Goal: Task Accomplishment & Management: Manage account settings

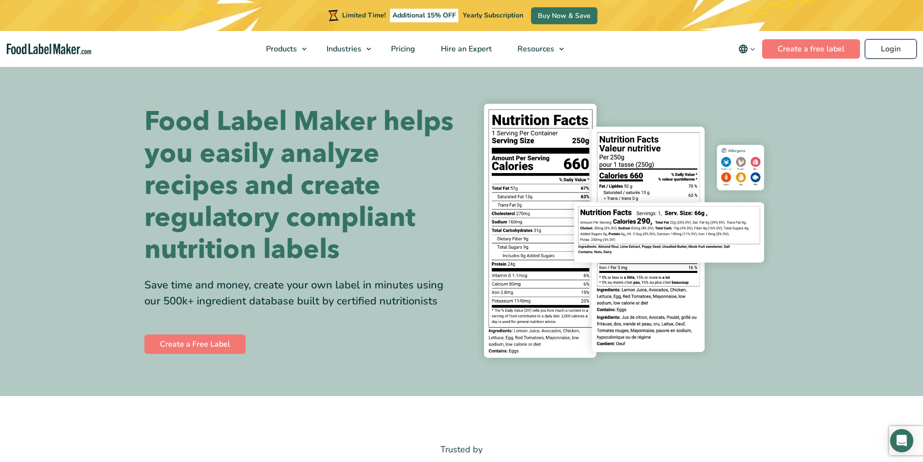
click at [891, 50] on link "Login" at bounding box center [891, 48] width 52 height 19
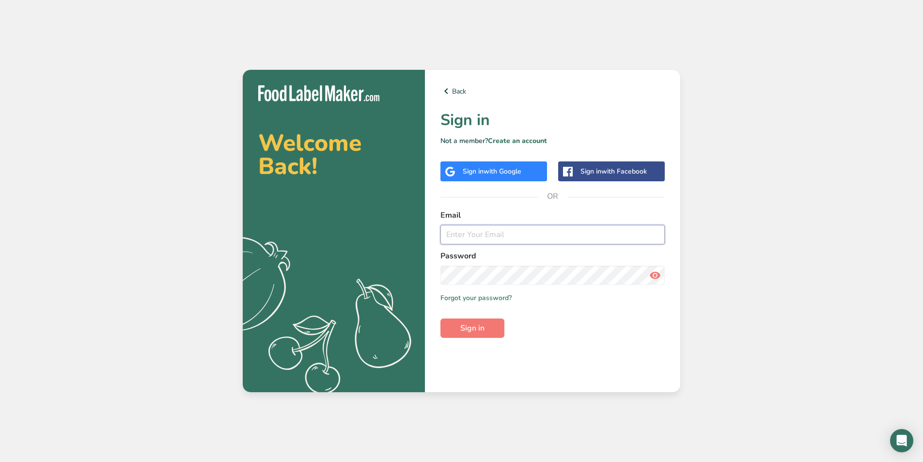
click at [463, 233] on input "email" at bounding box center [552, 234] width 224 height 19
click at [440, 318] on button "Sign in" at bounding box center [472, 327] width 64 height 19
click at [476, 331] on span "Sign in" at bounding box center [472, 328] width 24 height 12
click at [529, 234] on input "[EMAIL_ADDRESS][DOMAIN_NAME]" at bounding box center [552, 234] width 224 height 19
click at [534, 235] on input "[EMAIL_ADDRESS][DOMAIN_NAME]" at bounding box center [552, 234] width 224 height 19
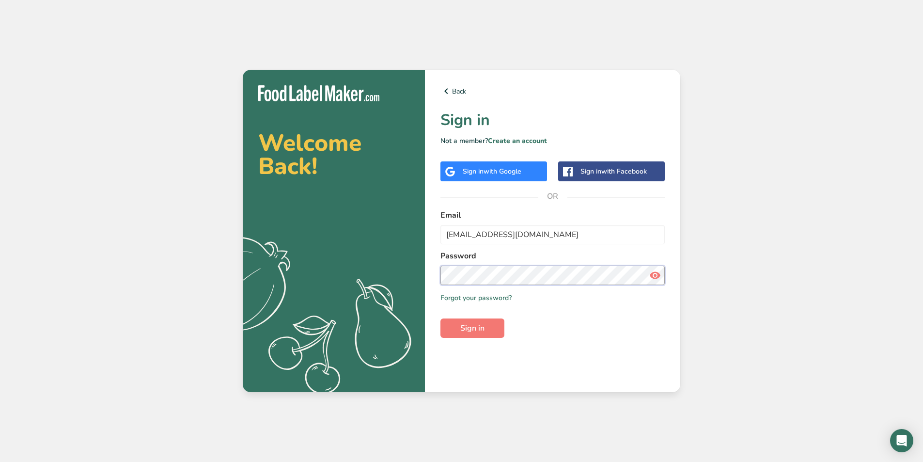
click at [386, 266] on section "Welcome Back! .a{fill:#f5f3ed;} Back Sign in Not a member? Create an account Si…" at bounding box center [462, 231] width 438 height 322
click at [437, 268] on div "Back Sign in Not a member? Create an account Sign in with Google Sign in with F…" at bounding box center [552, 231] width 255 height 322
drag, startPoint x: 525, startPoint y: 231, endPoint x: 436, endPoint y: 233, distance: 89.7
click at [433, 232] on div "Back Sign in Not a member? Create an account Sign in with Google Sign in with F…" at bounding box center [552, 231] width 255 height 322
type input "[EMAIL_ADDRESS][DOMAIN_NAME]"
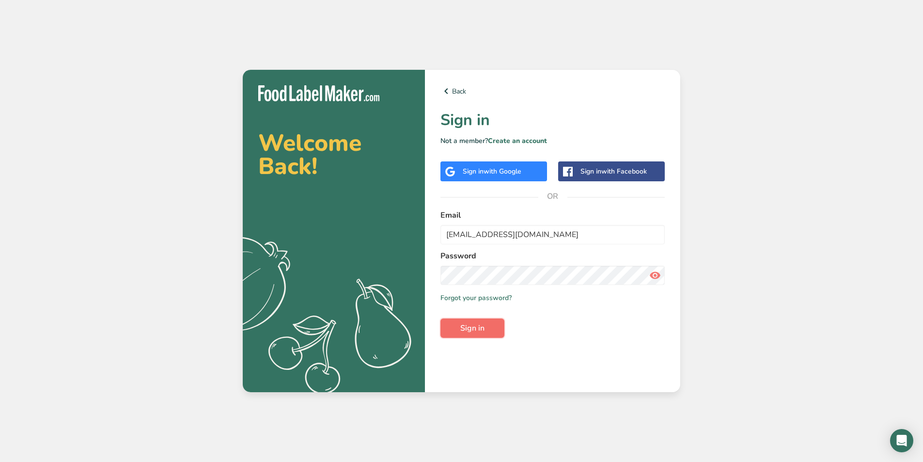
click at [464, 326] on span "Sign in" at bounding box center [472, 328] width 24 height 12
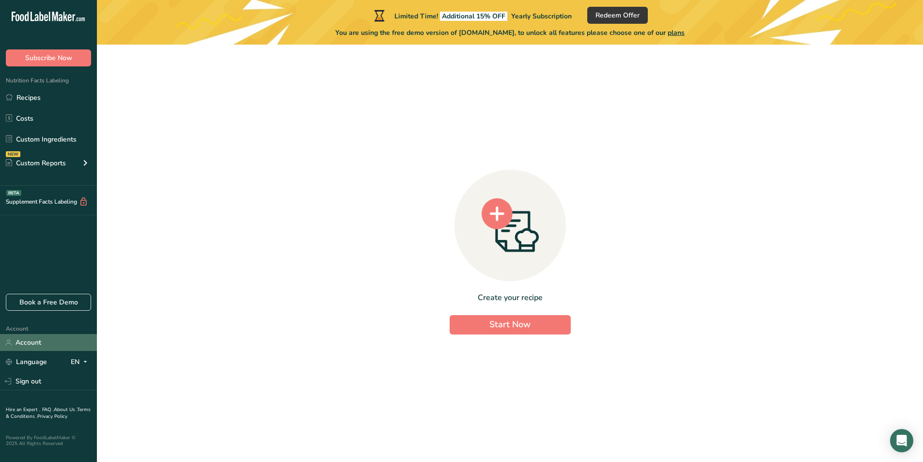
click at [31, 341] on link "Account" at bounding box center [48, 342] width 97 height 17
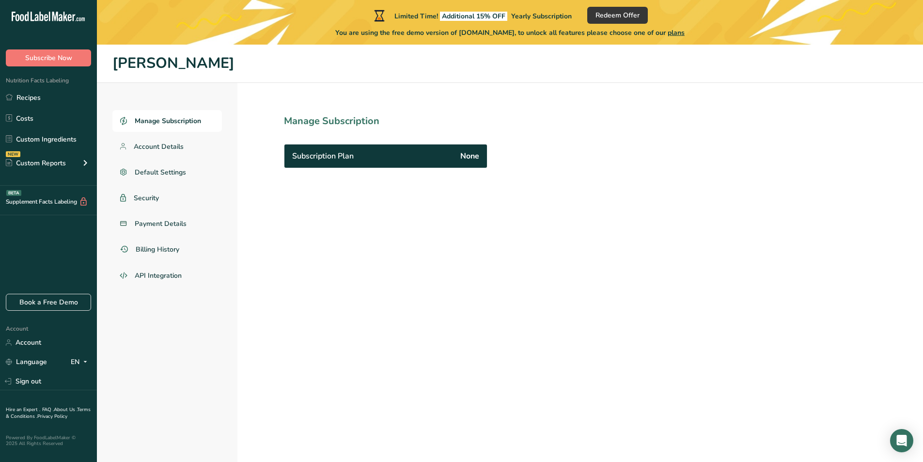
click at [156, 121] on span "Manage Subscription" at bounding box center [168, 121] width 66 height 10
click at [24, 381] on link "Sign out" at bounding box center [48, 381] width 97 height 17
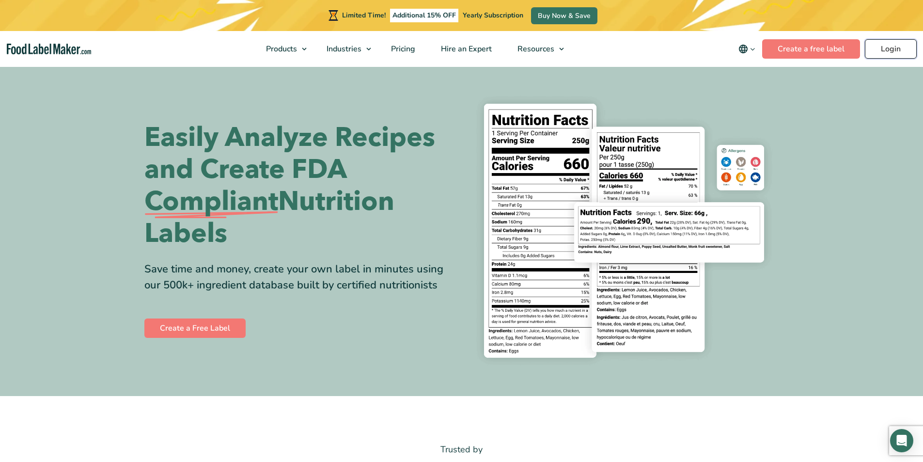
click at [884, 48] on link "Login" at bounding box center [891, 48] width 52 height 19
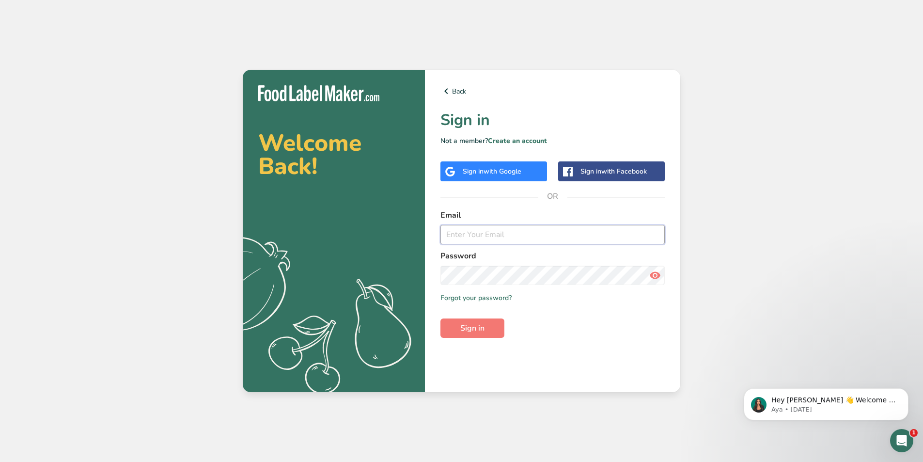
click at [456, 232] on input "email" at bounding box center [552, 234] width 224 height 19
type input "[EMAIL_ADDRESS][DOMAIN_NAME]"
click at [440, 318] on button "Sign in" at bounding box center [472, 327] width 64 height 19
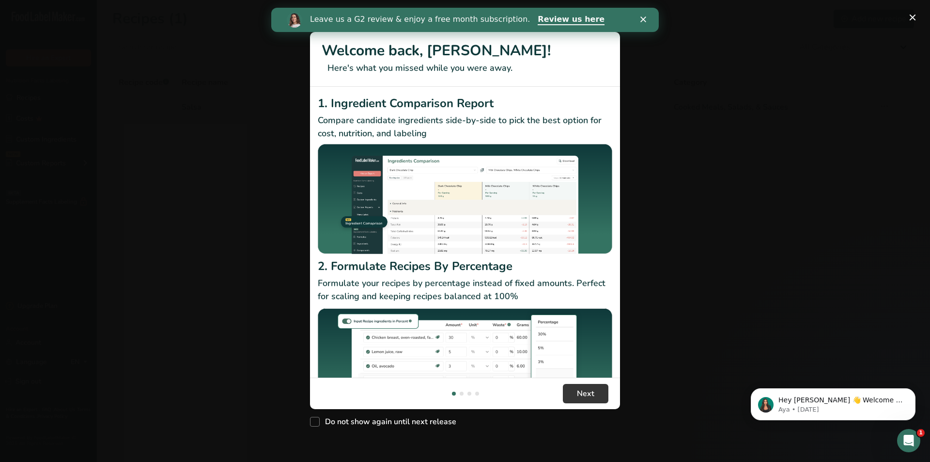
click at [643, 18] on icon "Close" at bounding box center [644, 19] width 6 height 6
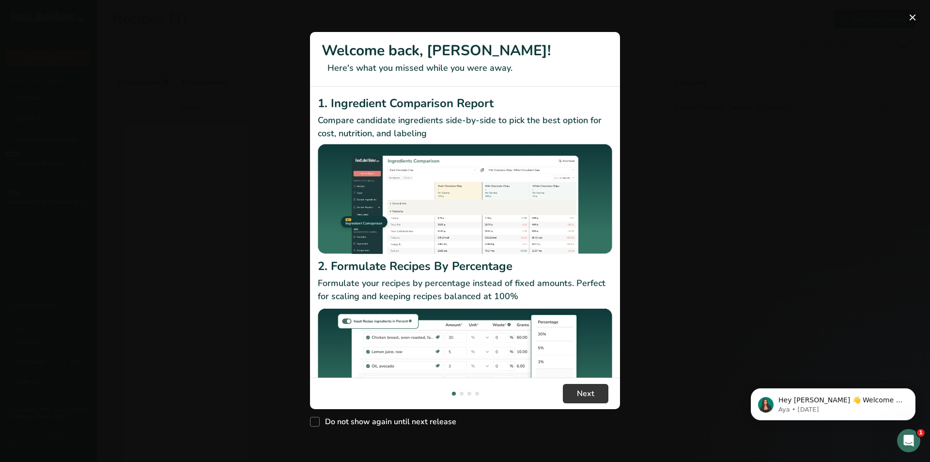
click at [914, 16] on button "New Features" at bounding box center [913, 18] width 16 height 16
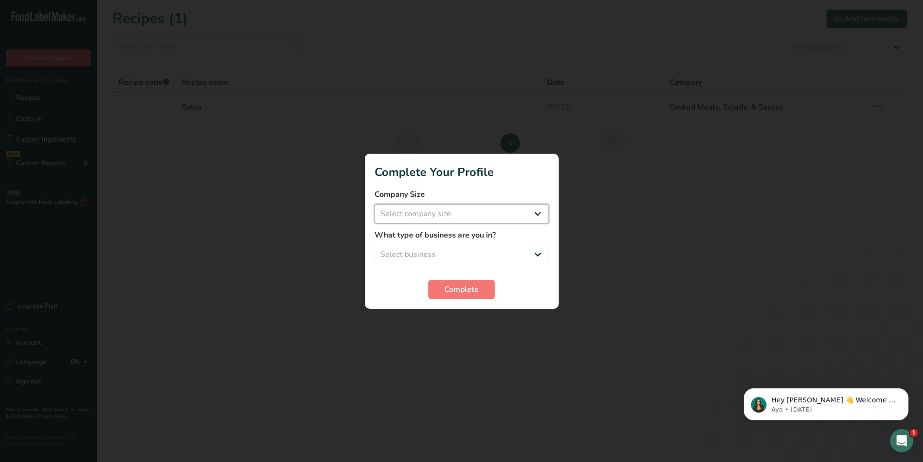
click at [536, 214] on select "Select company size Fewer than 10 Employees 10 to 50 Employees 51 to 500 Employ…" at bounding box center [462, 213] width 174 height 19
select select "1"
click at [375, 204] on select "Select company size Fewer than 10 Employees 10 to 50 Employees 51 to 500 Employ…" at bounding box center [462, 213] width 174 height 19
click at [540, 253] on select "Select business Packaged Food Manufacturer Restaurant & Cafe Bakery Meal Plans …" at bounding box center [462, 254] width 174 height 19
select select "3"
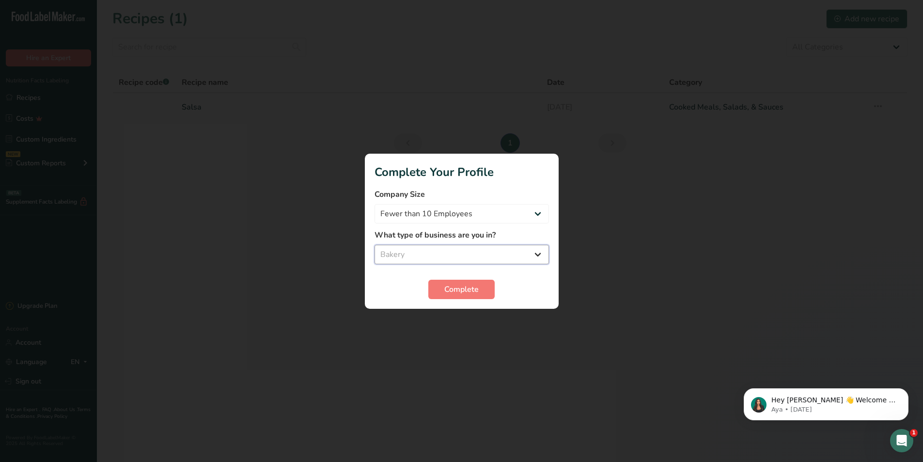
click at [375, 245] on select "Select business Packaged Food Manufacturer Restaurant & Cafe Bakery Meal Plans …" at bounding box center [462, 254] width 174 height 19
click at [447, 290] on span "Complete" at bounding box center [461, 289] width 34 height 12
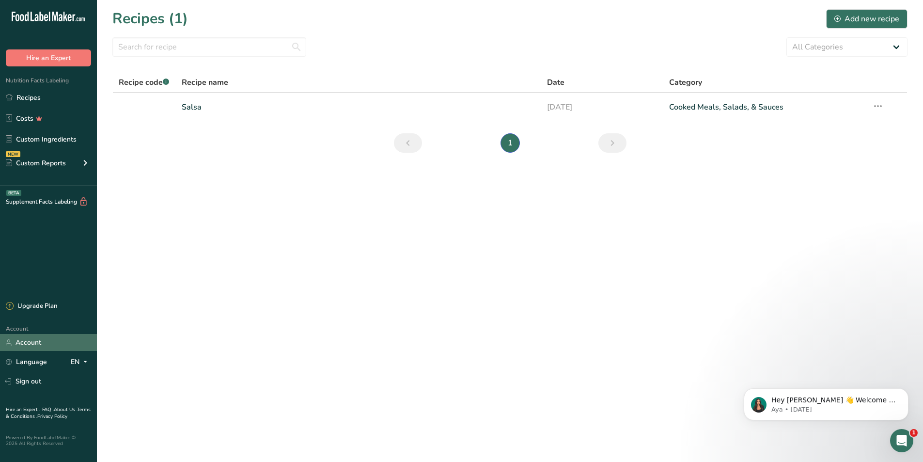
click at [28, 343] on link "Account" at bounding box center [48, 342] width 97 height 17
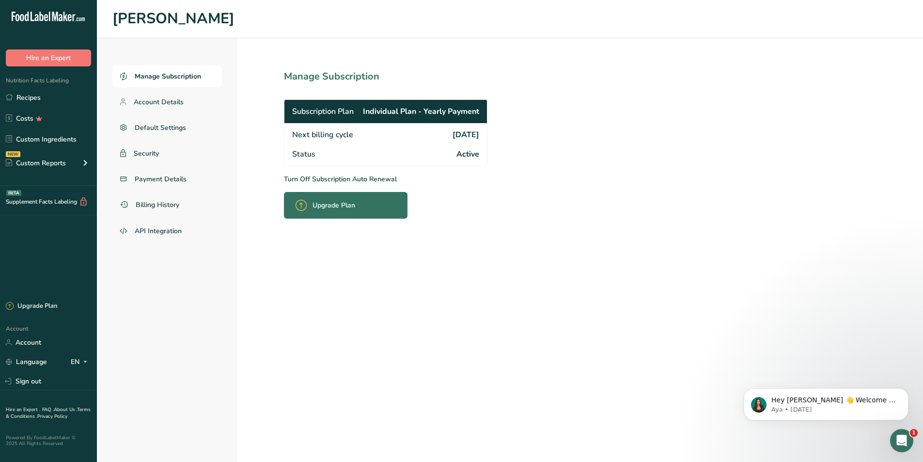
click at [321, 179] on p "Turn Off Subscription Auto Renewal" at bounding box center [407, 179] width 246 height 10
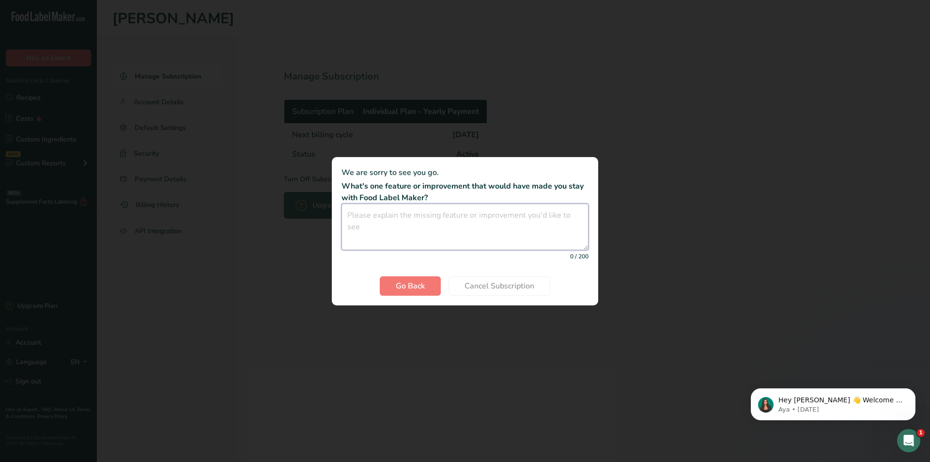
click at [350, 213] on textarea "Cancel subscription modal" at bounding box center [465, 226] width 247 height 47
type textarea "None"
click at [478, 286] on span "Cancel Subscription" at bounding box center [500, 286] width 70 height 12
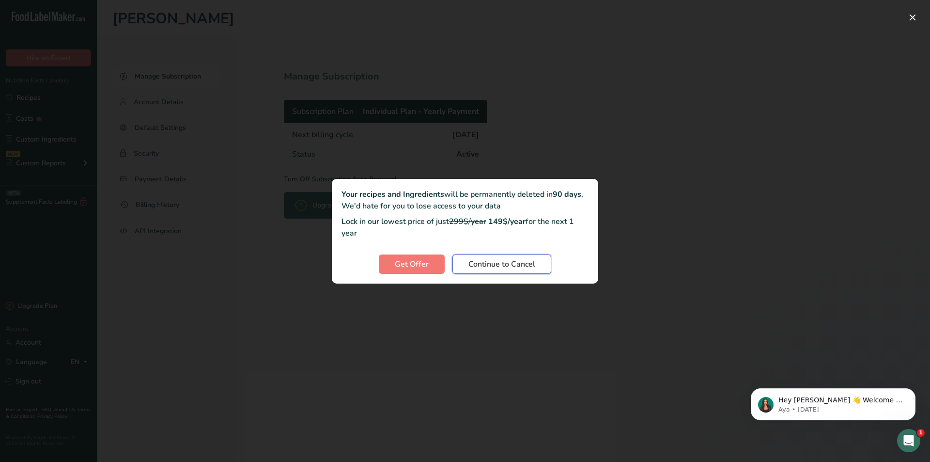
click at [494, 266] on span "Continue to Cancel" at bounding box center [502, 264] width 67 height 12
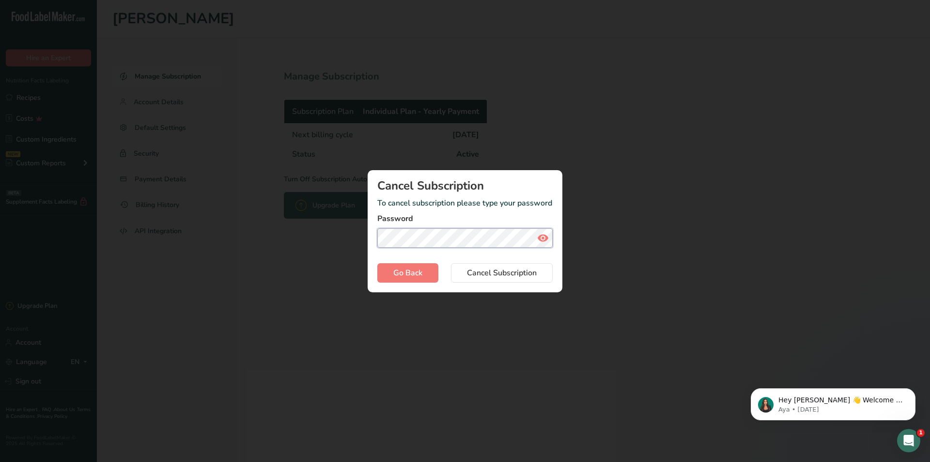
click at [451, 263] on button "Cancel Subscription" at bounding box center [502, 272] width 102 height 19
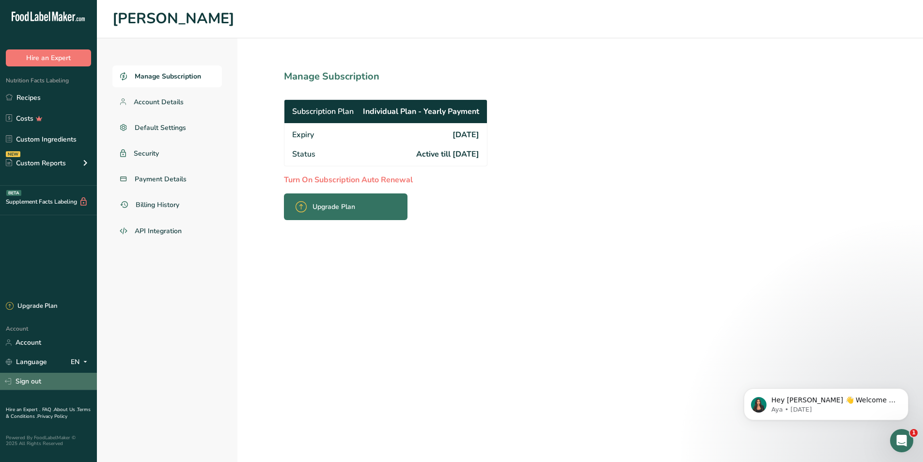
click at [25, 382] on link "Sign out" at bounding box center [48, 381] width 97 height 17
